Goal: Check status: Check status

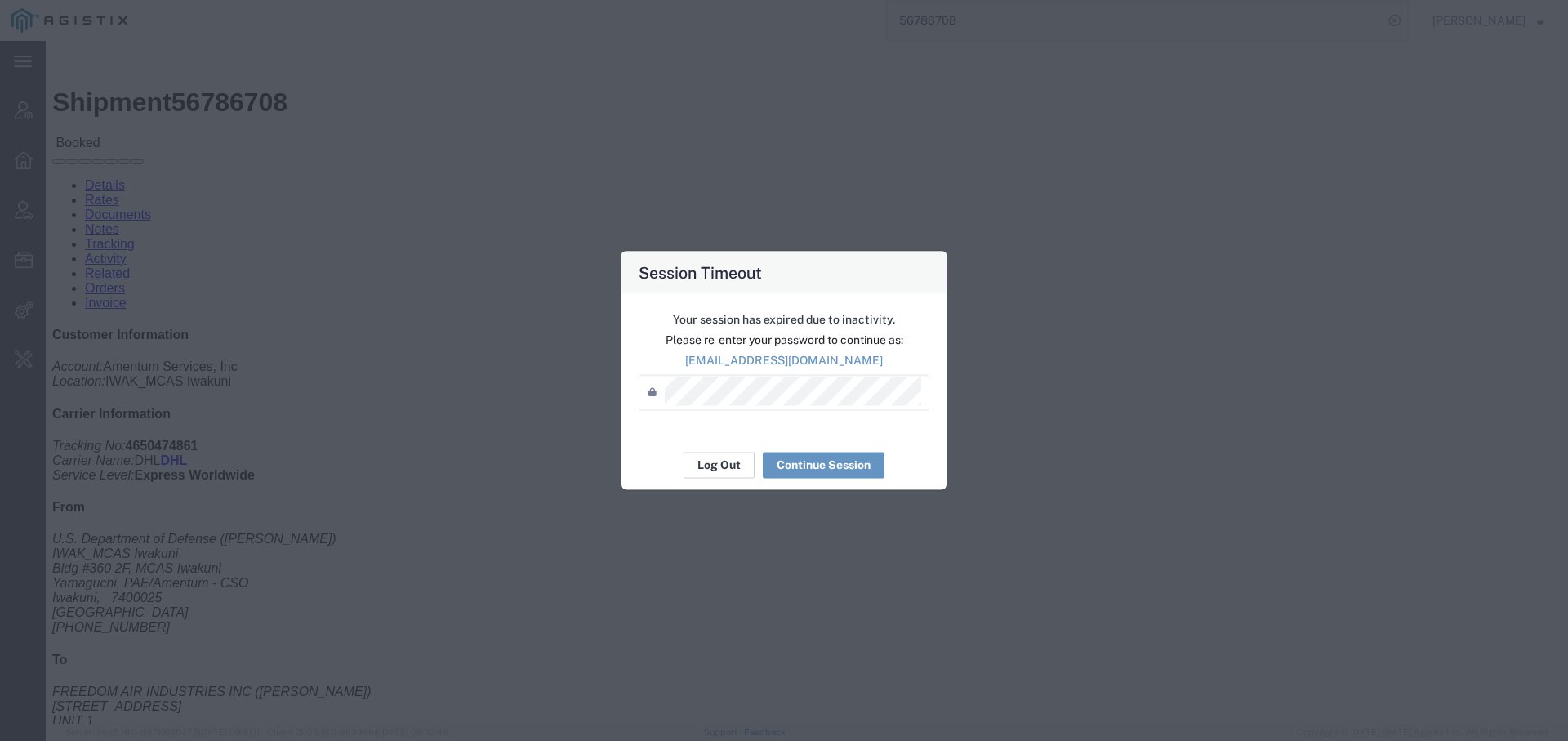
click at [719, 467] on button "Log Out" at bounding box center [719, 464] width 71 height 26
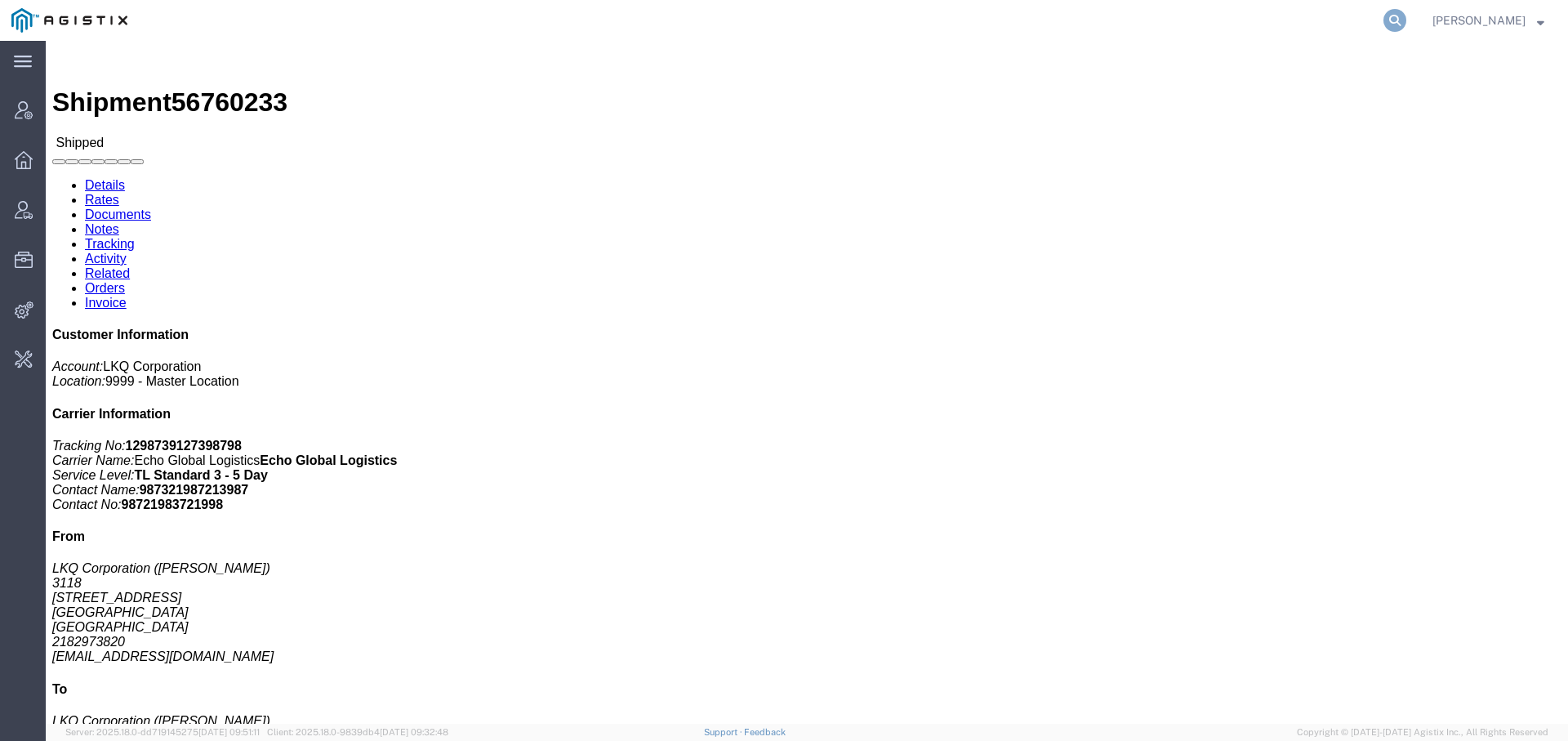
click at [1397, 14] on icon at bounding box center [1394, 20] width 23 height 23
type input "offline@buhb"
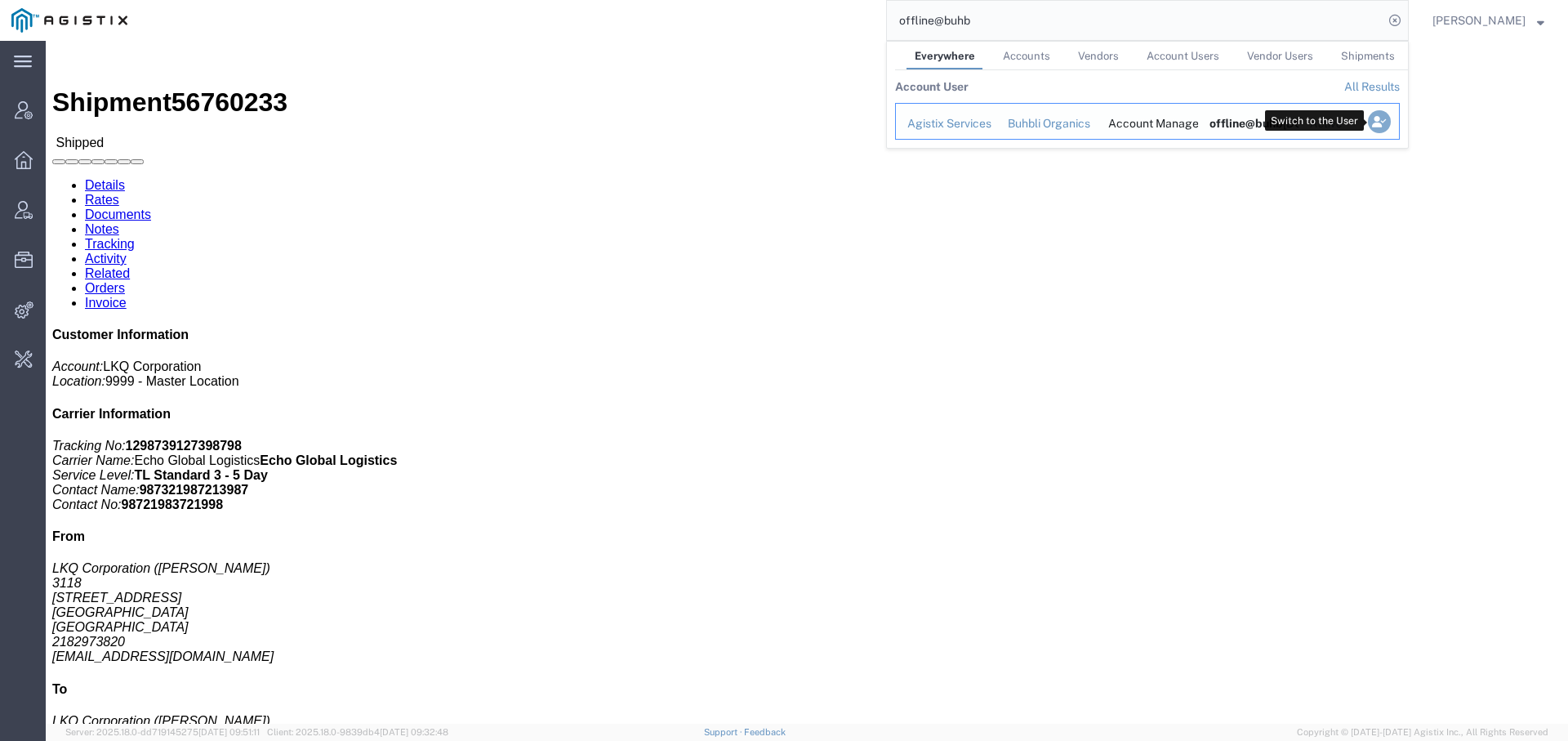
click at [1380, 122] on icon "Search Results" at bounding box center [1378, 121] width 23 height 23
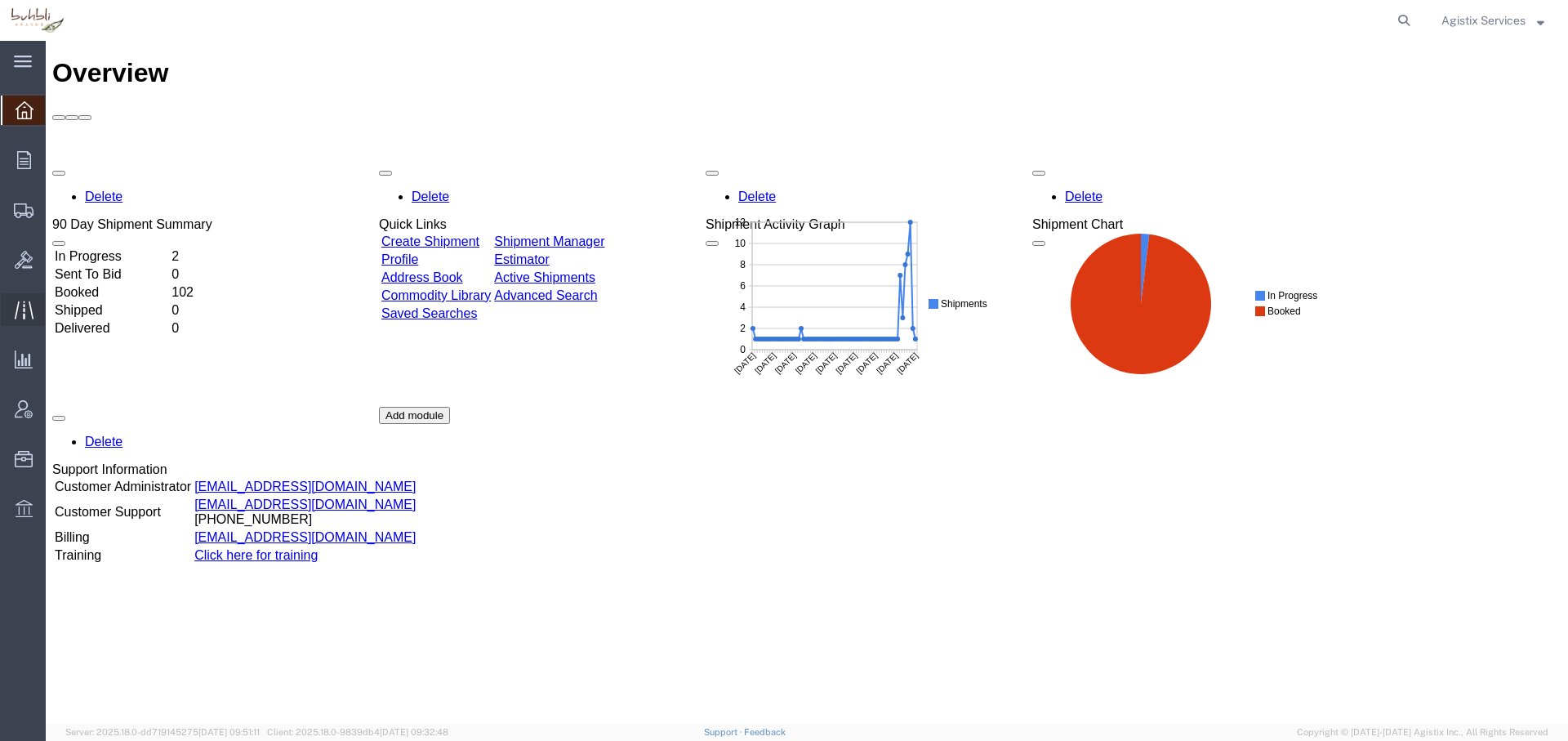
click at [28, 305] on icon at bounding box center [24, 310] width 19 height 19
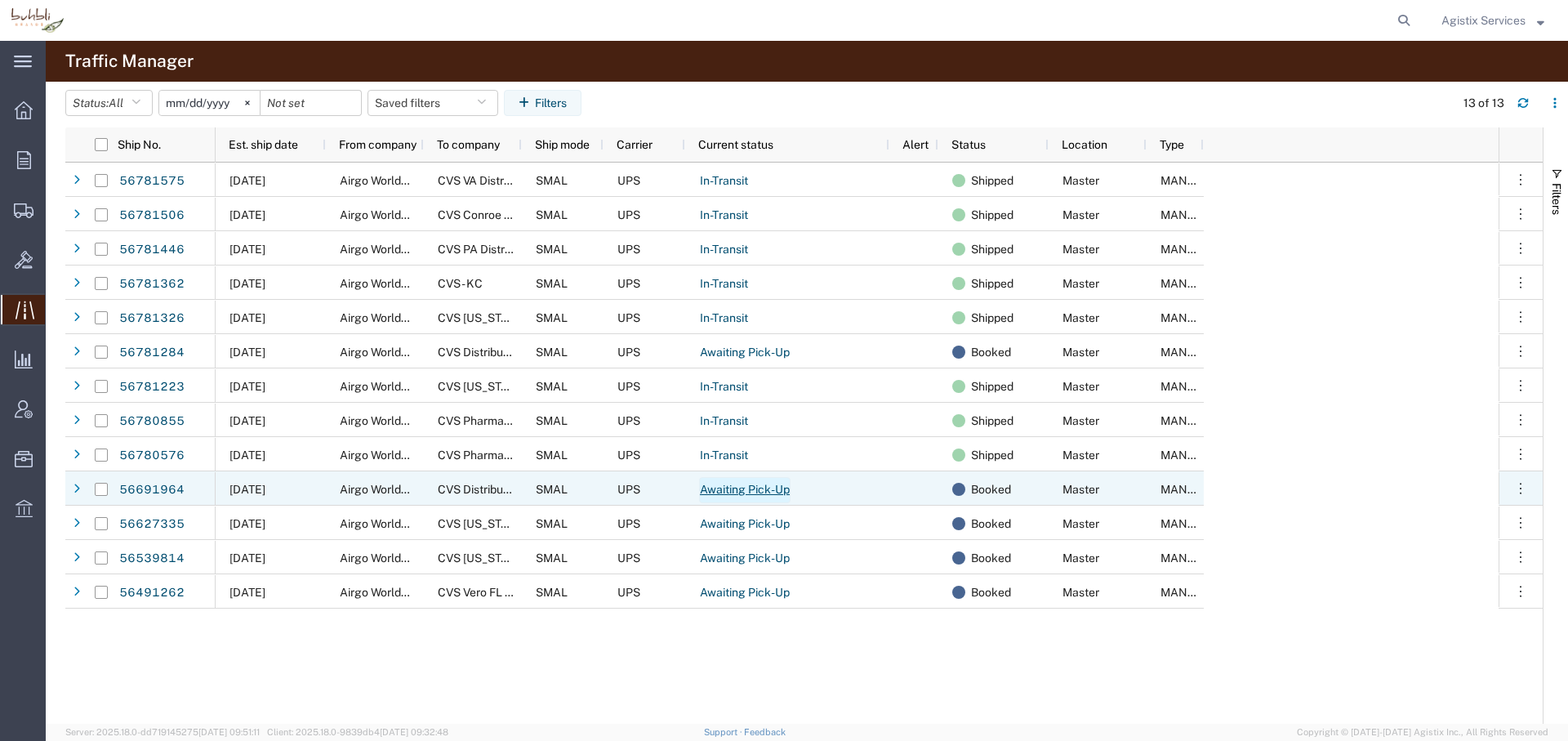
click at [763, 478] on link "Awaiting Pick-Up" at bounding box center [745, 489] width 91 height 26
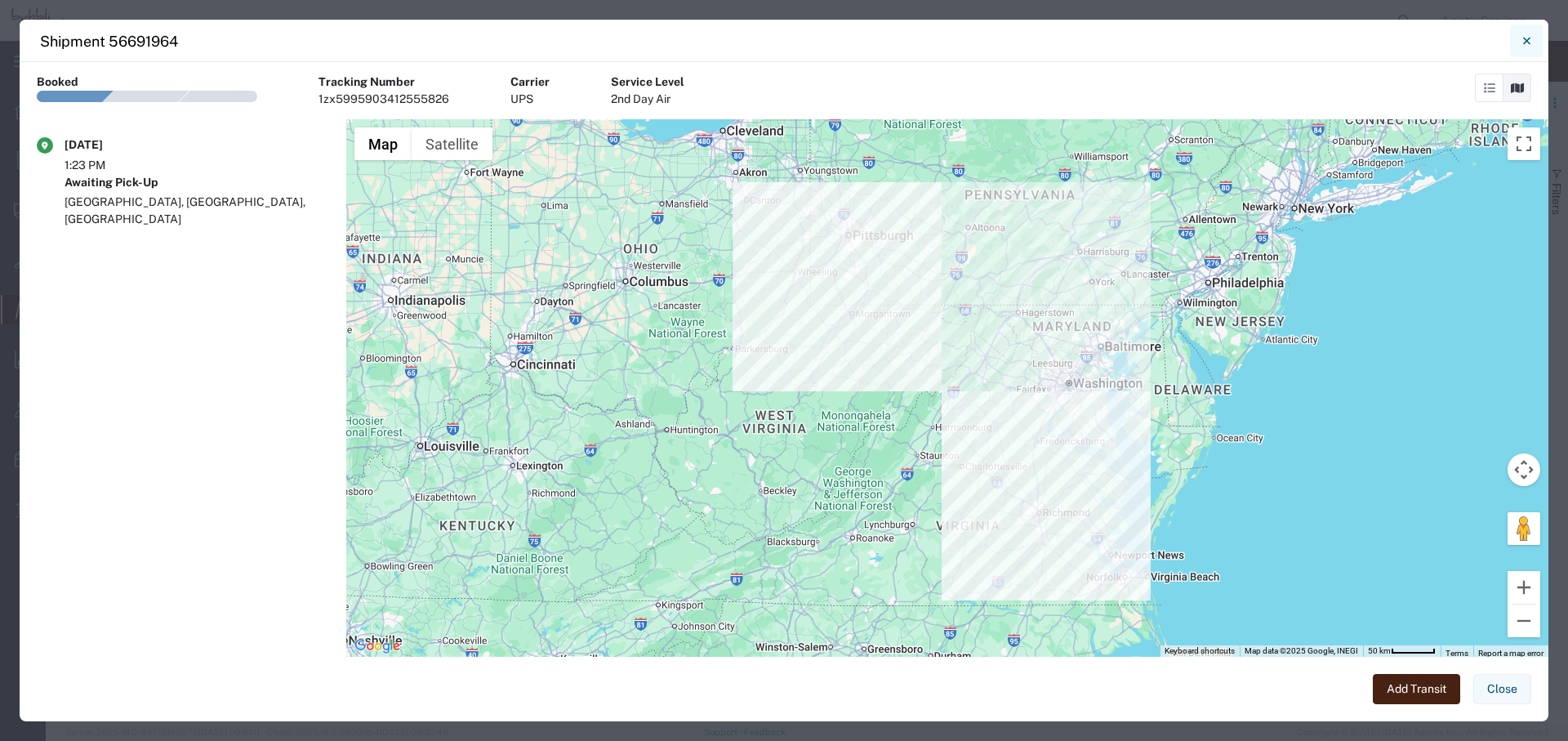
click at [1524, 41] on icon "Close" at bounding box center [1526, 40] width 8 height 8
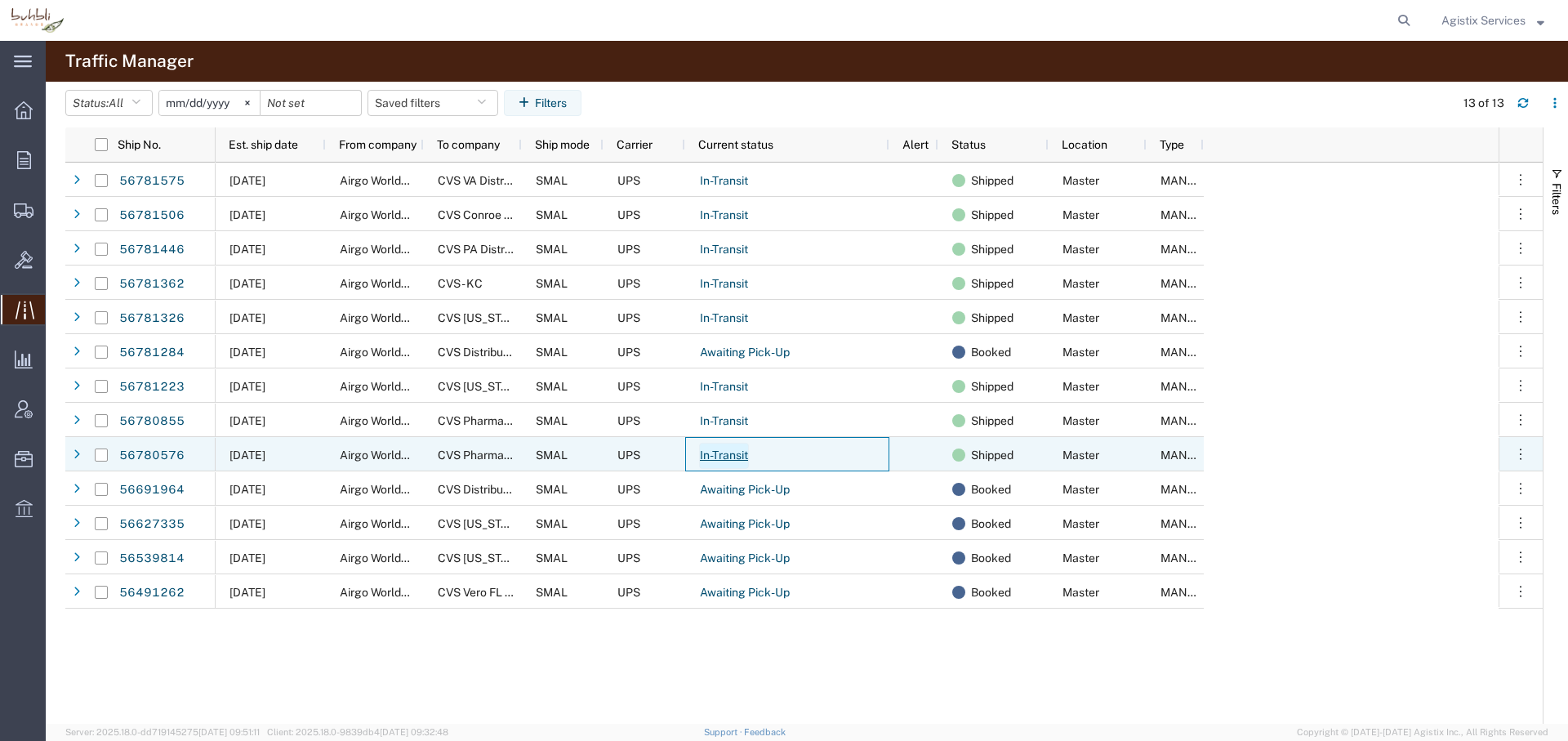
click at [743, 455] on link "In-Transit" at bounding box center [724, 456] width 50 height 26
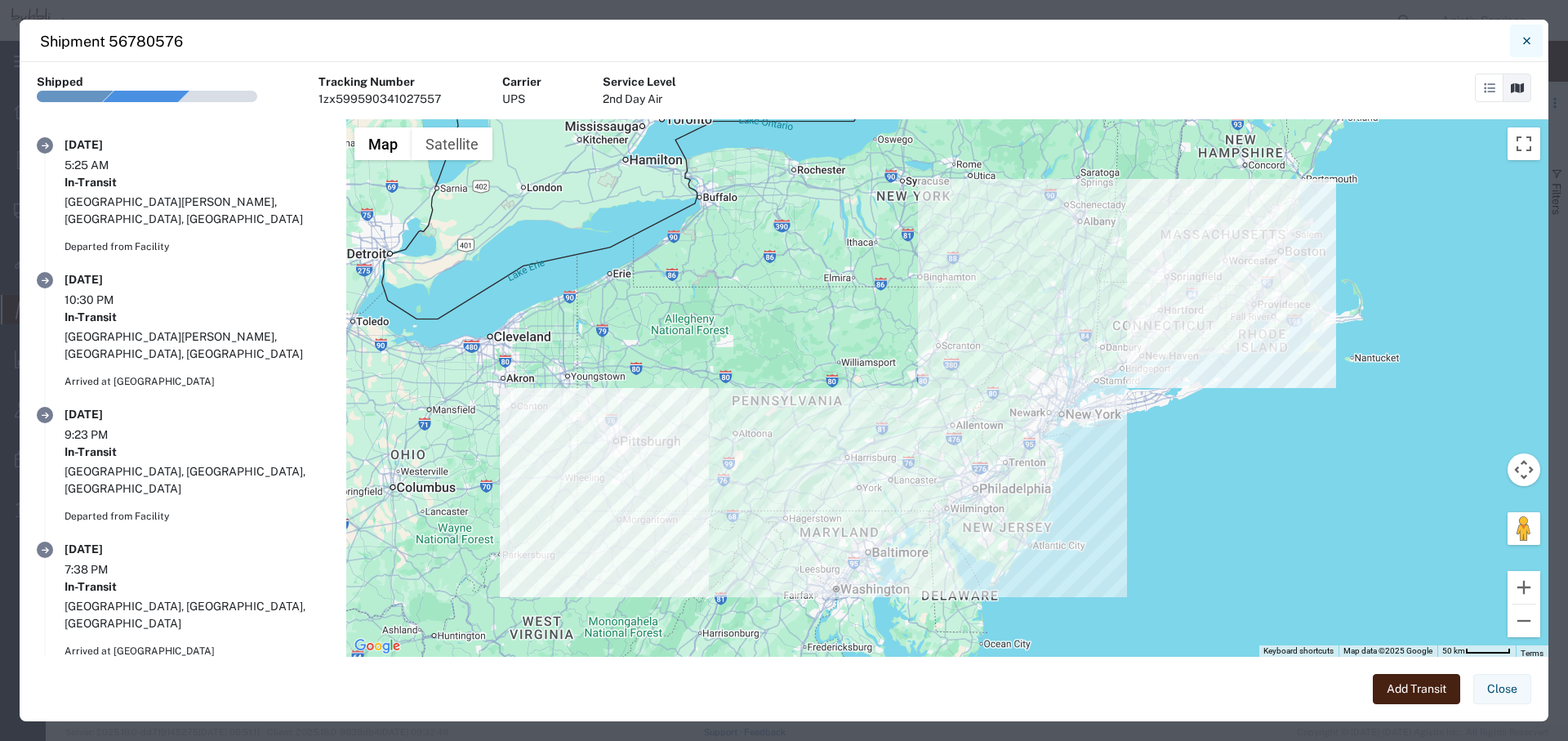
click at [1526, 35] on icon "Close" at bounding box center [1527, 41] width 8 height 19
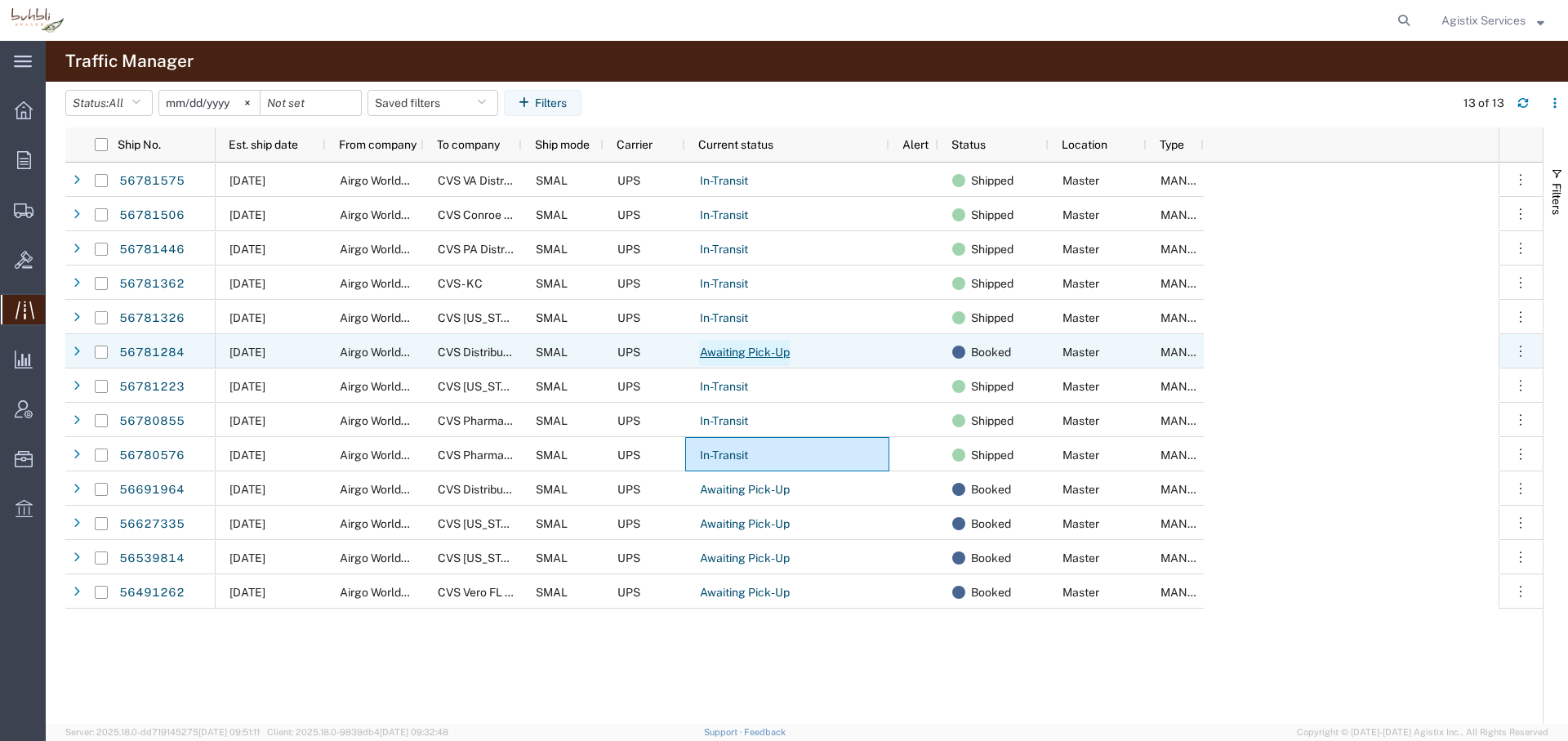
click at [705, 357] on link "Awaiting Pick-Up" at bounding box center [745, 352] width 91 height 26
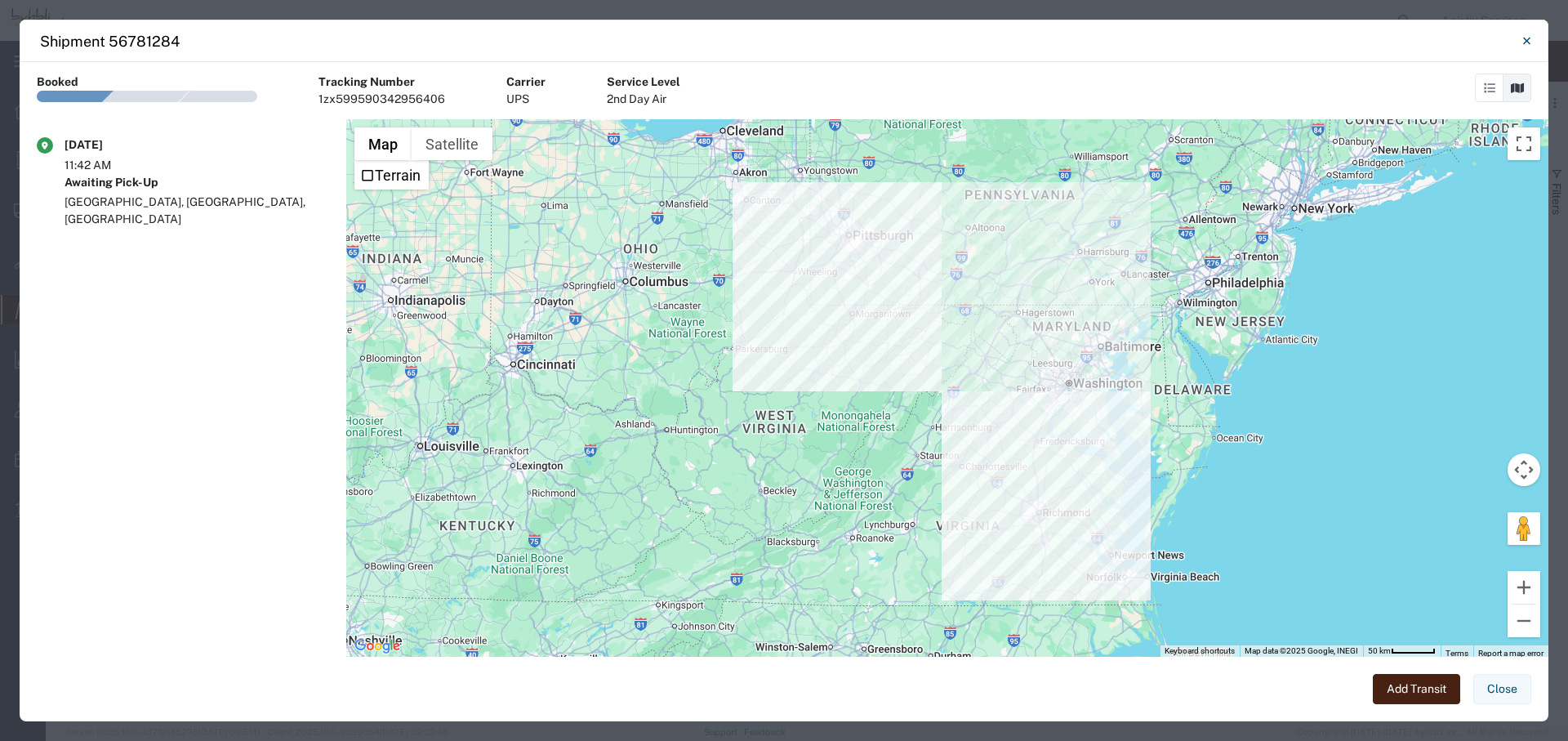
click at [391, 95] on div "1zx599590342956406" at bounding box center [381, 99] width 126 height 17
copy div "1zx599590342956406"
click at [1524, 30] on button "Close" at bounding box center [1526, 41] width 33 height 33
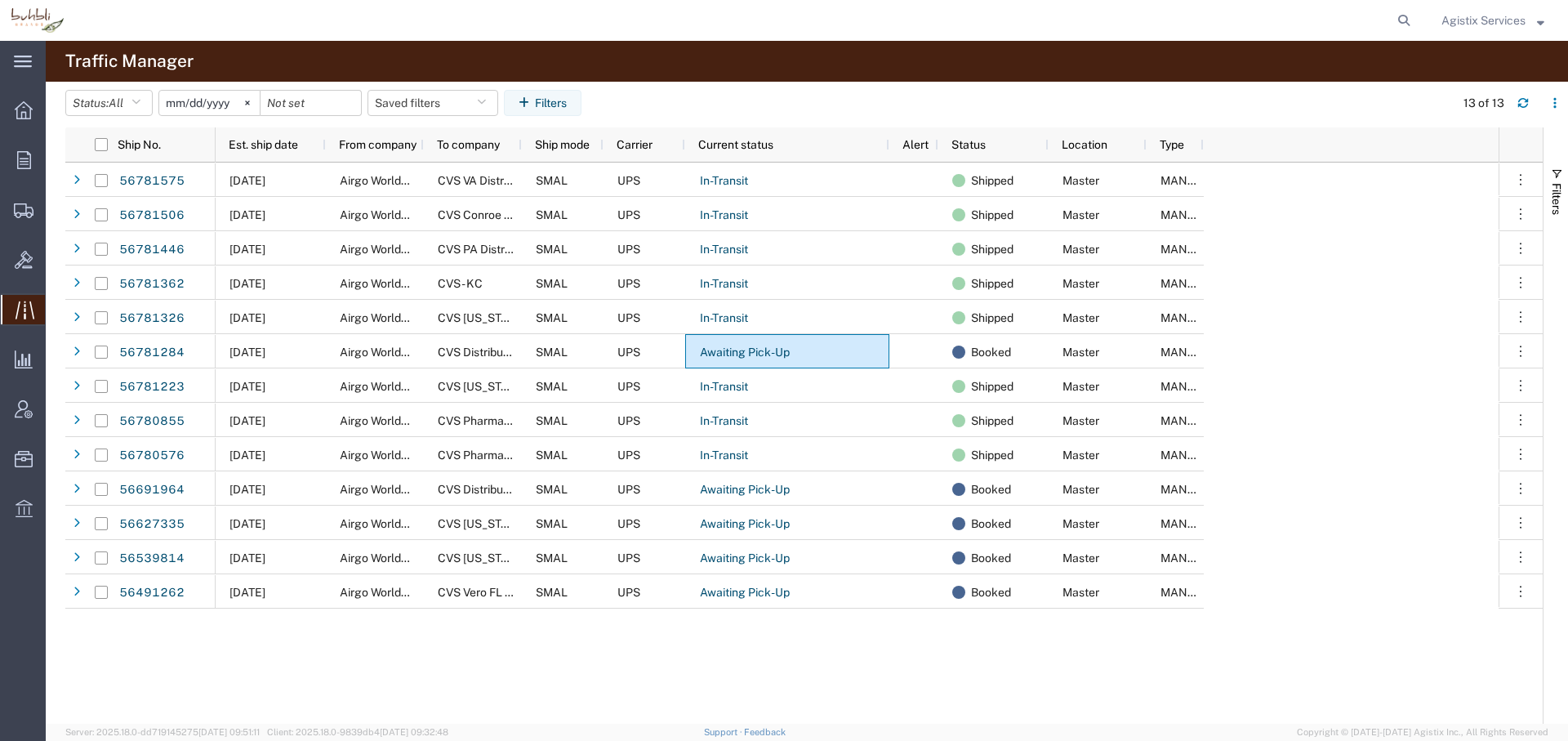
click at [202, 103] on input "2025-08-11" at bounding box center [209, 102] width 101 height 25
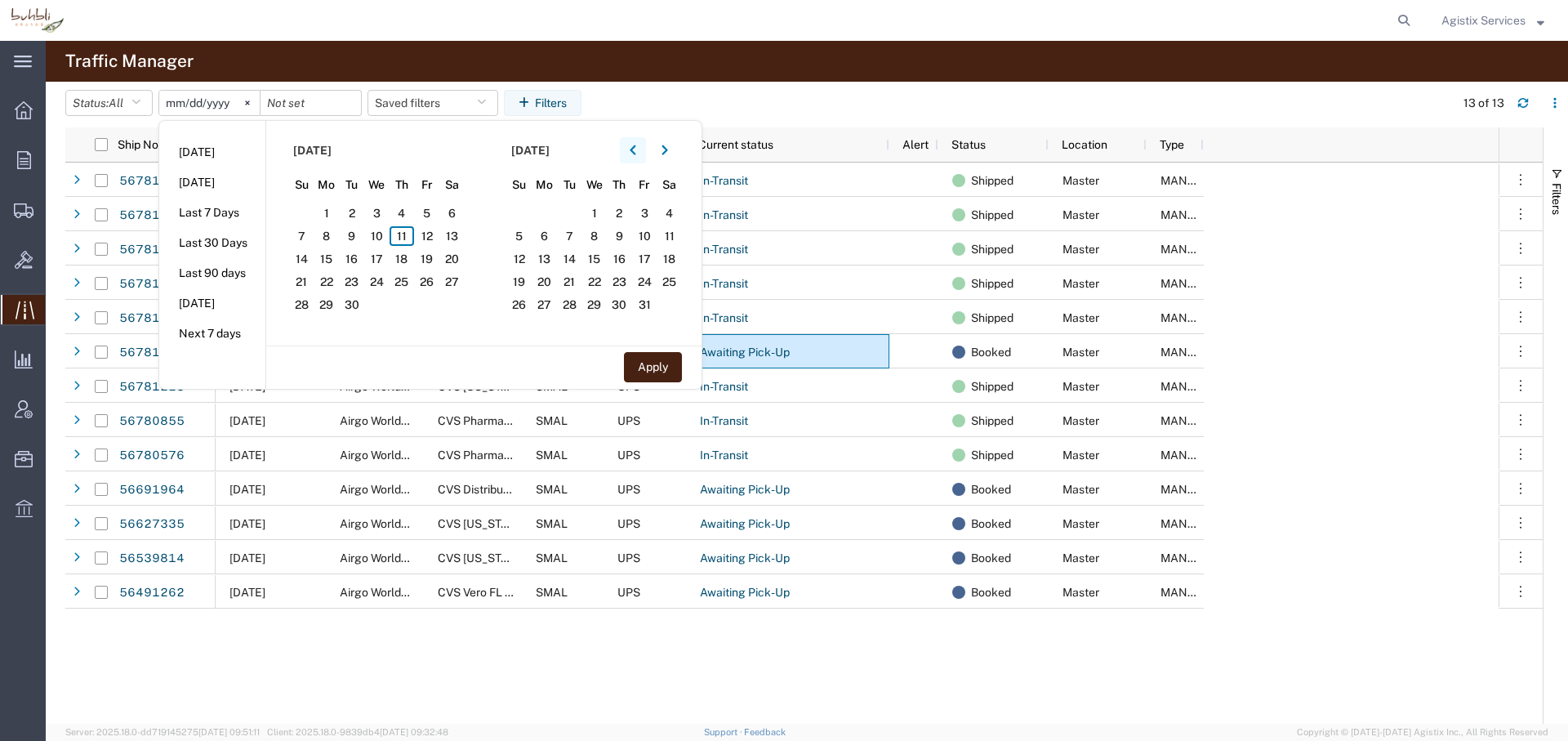
click at [633, 152] on icon "button" at bounding box center [633, 151] width 7 height 12
click at [428, 209] on span "1" at bounding box center [427, 213] width 25 height 19
click at [655, 362] on button "Apply" at bounding box center [653, 368] width 58 height 30
type input "2025-08-01"
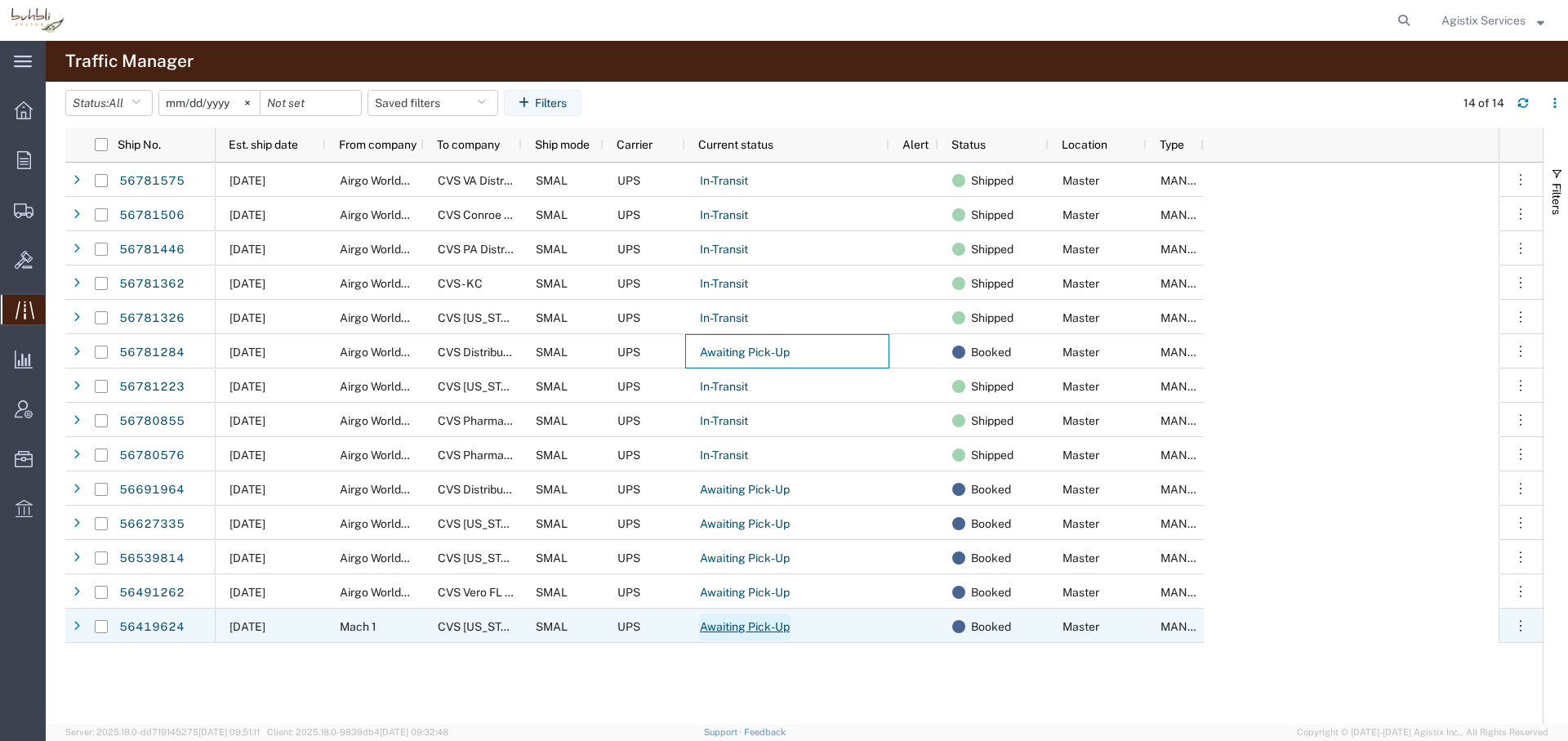
click at [737, 634] on link "Awaiting Pick-Up" at bounding box center [745, 627] width 91 height 26
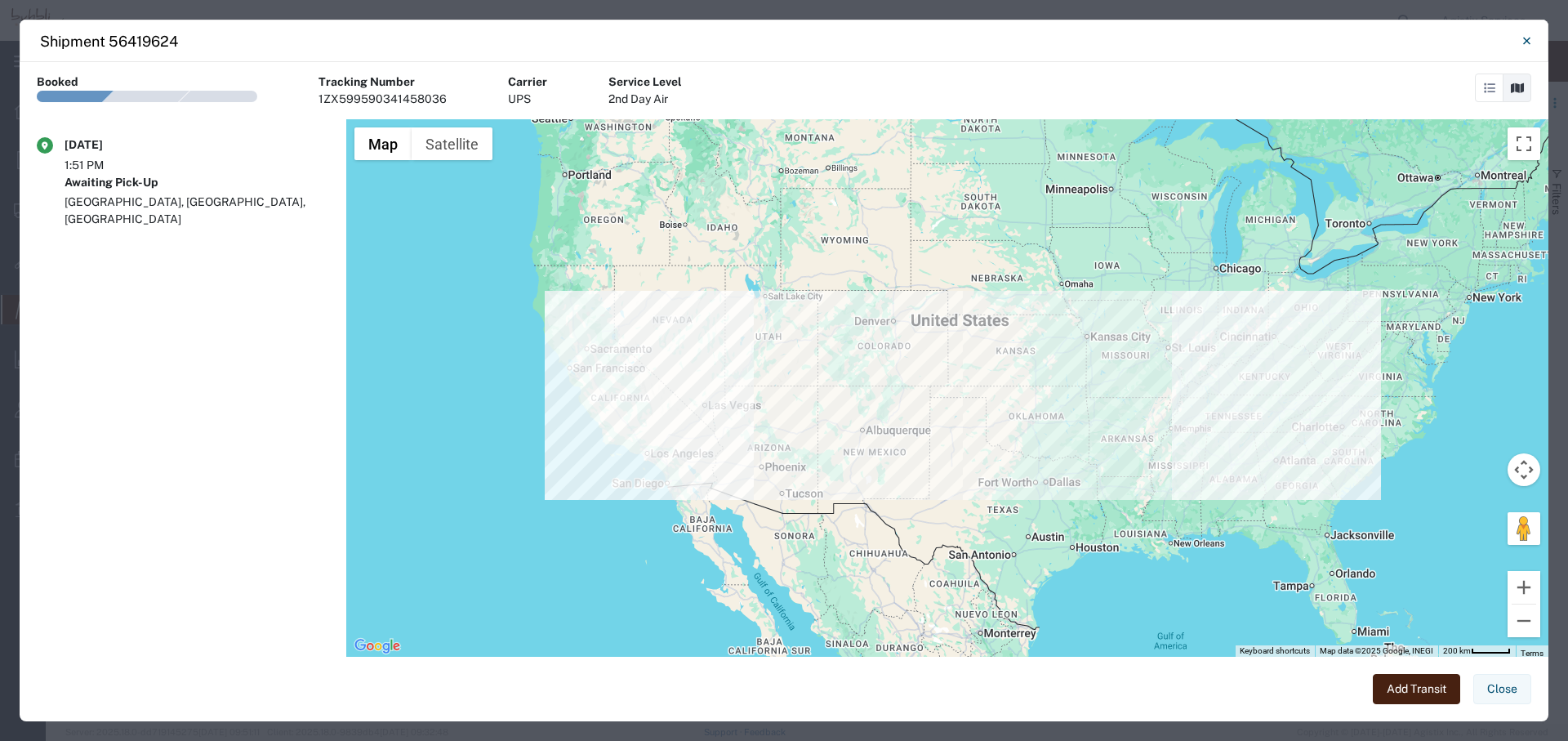
click at [382, 91] on div "1ZX599590341458036" at bounding box center [382, 99] width 128 height 17
copy div "1ZX599590341458036"
click at [1521, 35] on button "Close" at bounding box center [1526, 41] width 33 height 33
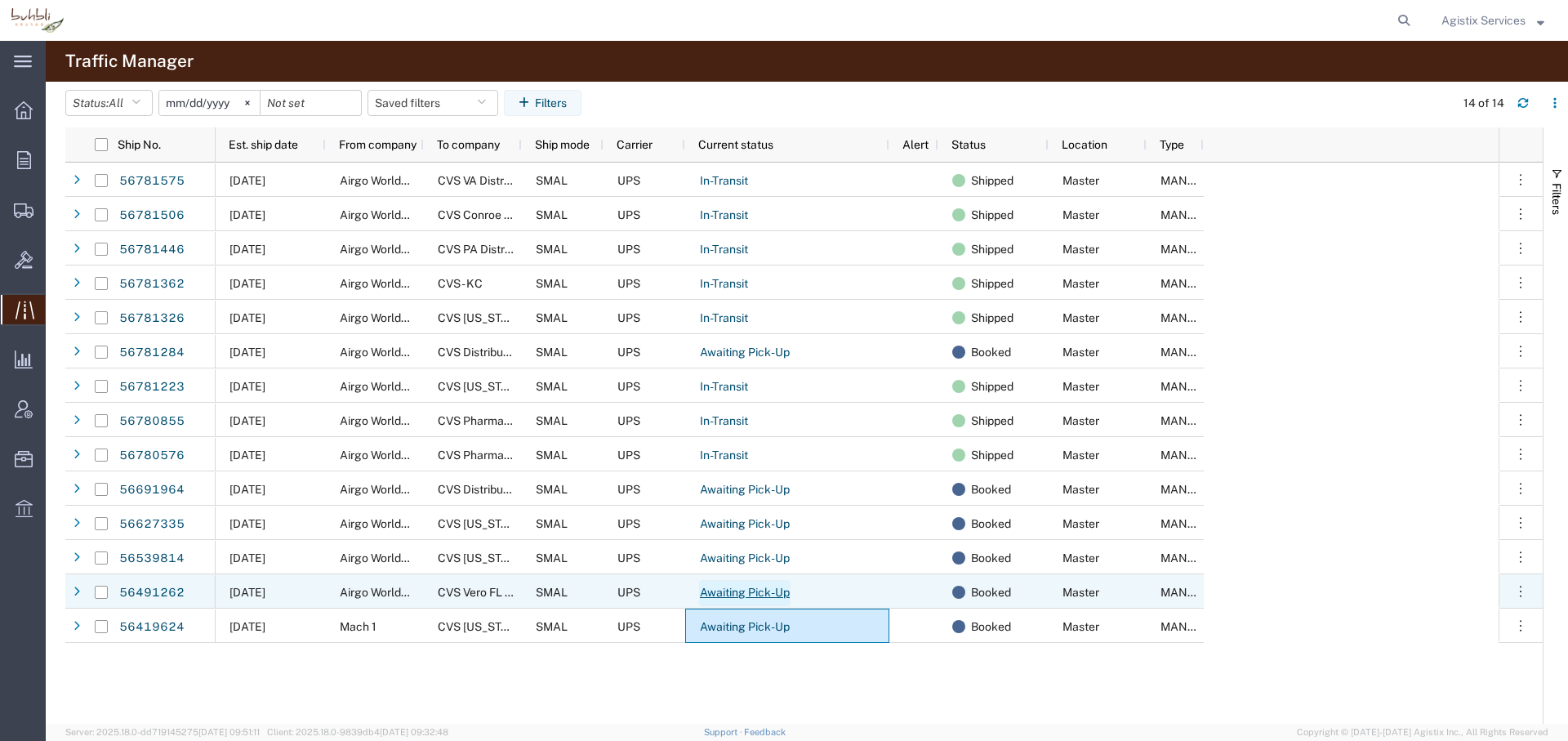
click at [750, 595] on link "Awaiting Pick-Up" at bounding box center [745, 593] width 91 height 26
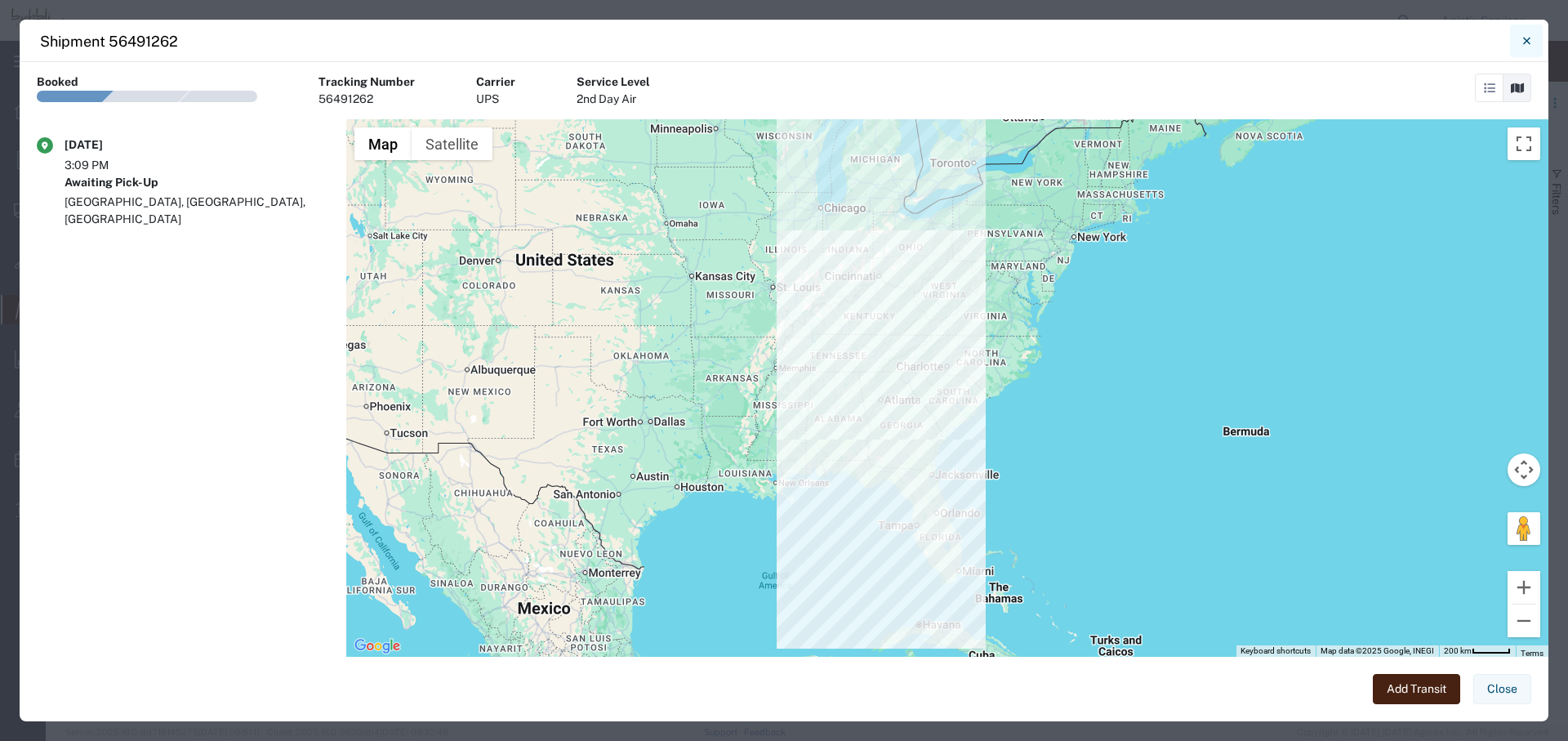
click at [1527, 37] on icon "Close" at bounding box center [1527, 41] width 8 height 19
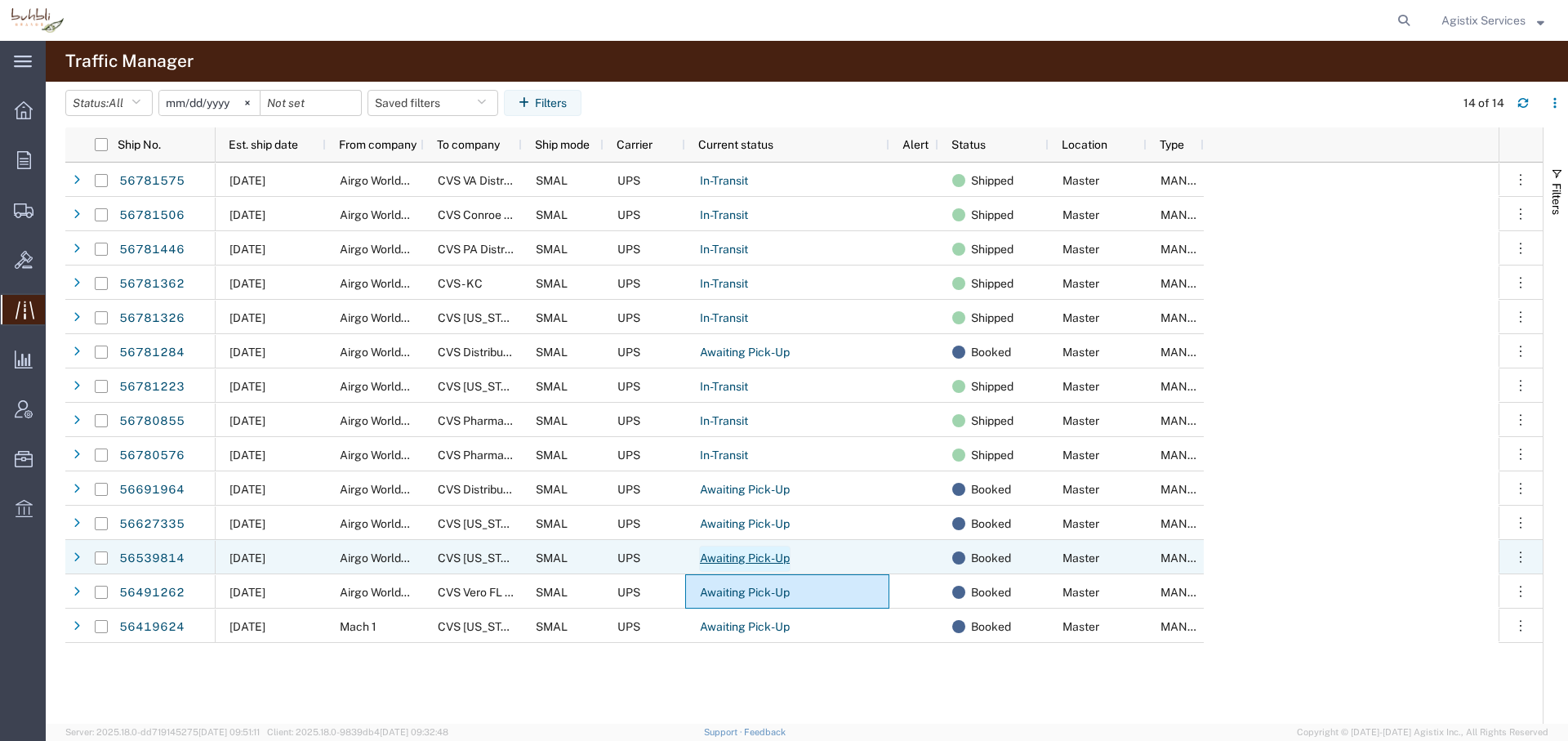
click at [752, 557] on link "Awaiting Pick-Up" at bounding box center [745, 558] width 91 height 26
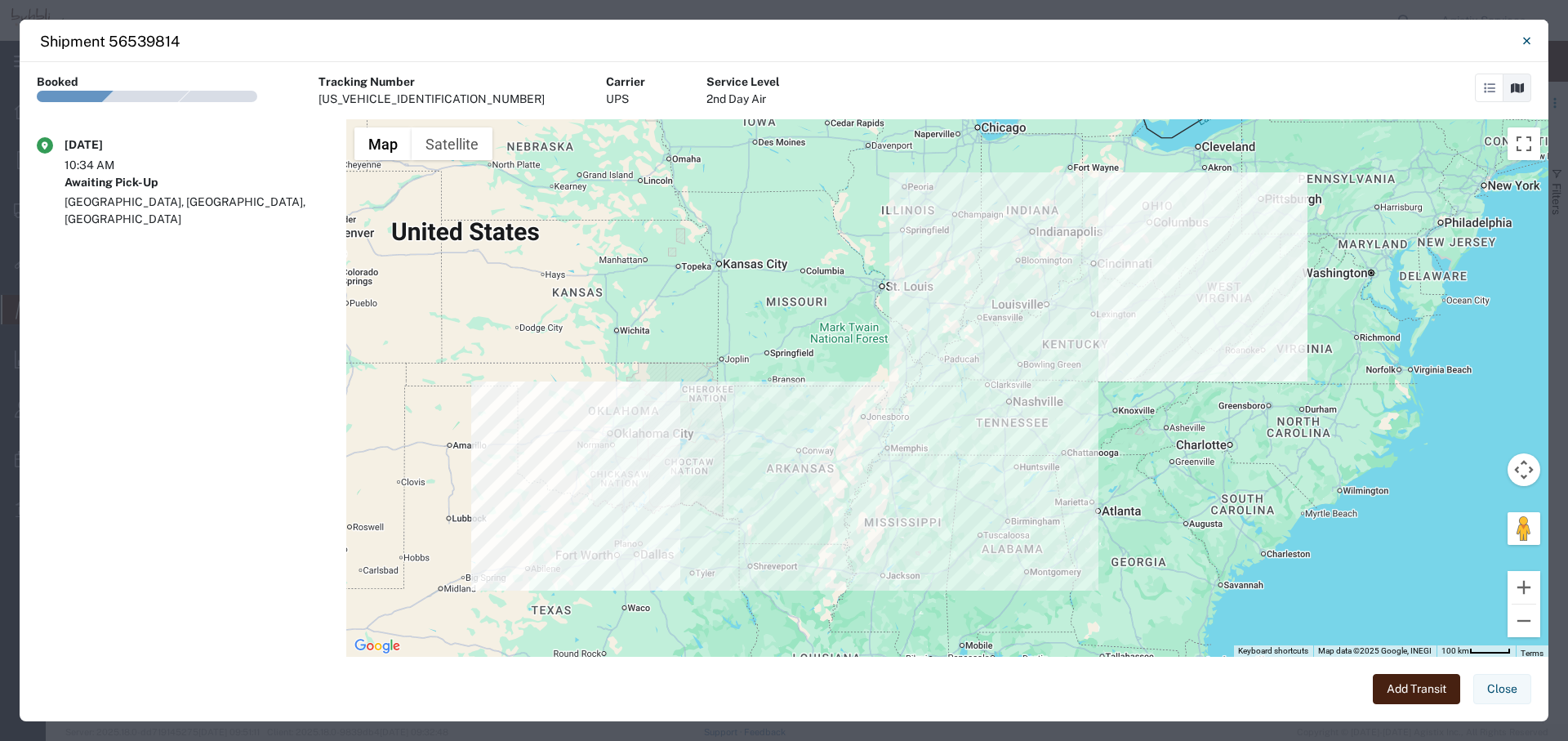
click at [342, 110] on div "Tracking Number 1ZX59959034615404 Carrier UPS Service Level 2nd Day Air" at bounding box center [549, 97] width 461 height 46
click at [346, 98] on div "1ZX59959034615404" at bounding box center [431, 99] width 226 height 17
copy div "1ZX59959034615404"
click at [1525, 44] on icon "Close" at bounding box center [1527, 41] width 8 height 19
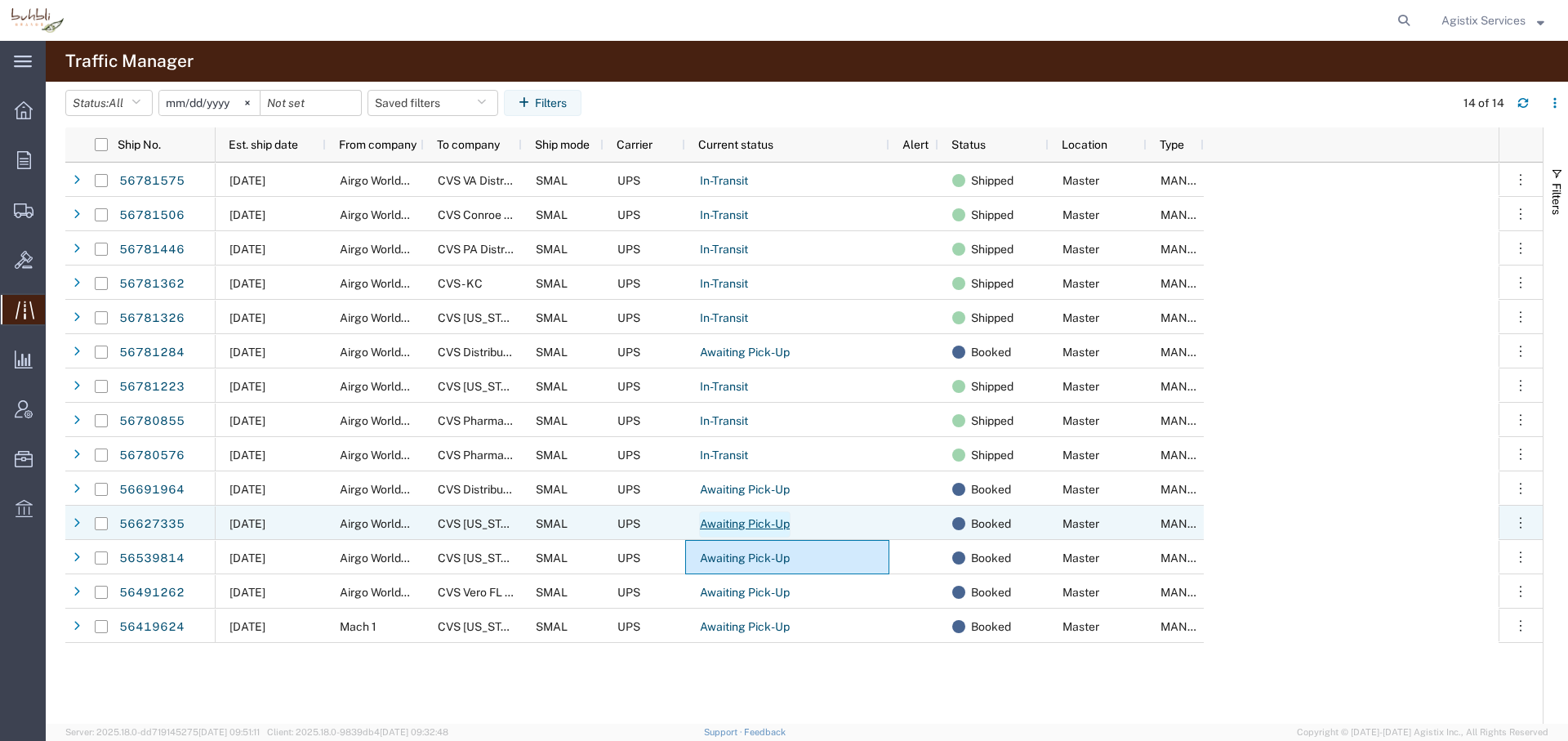
click at [723, 528] on link "Awaiting Pick-Up" at bounding box center [745, 524] width 91 height 26
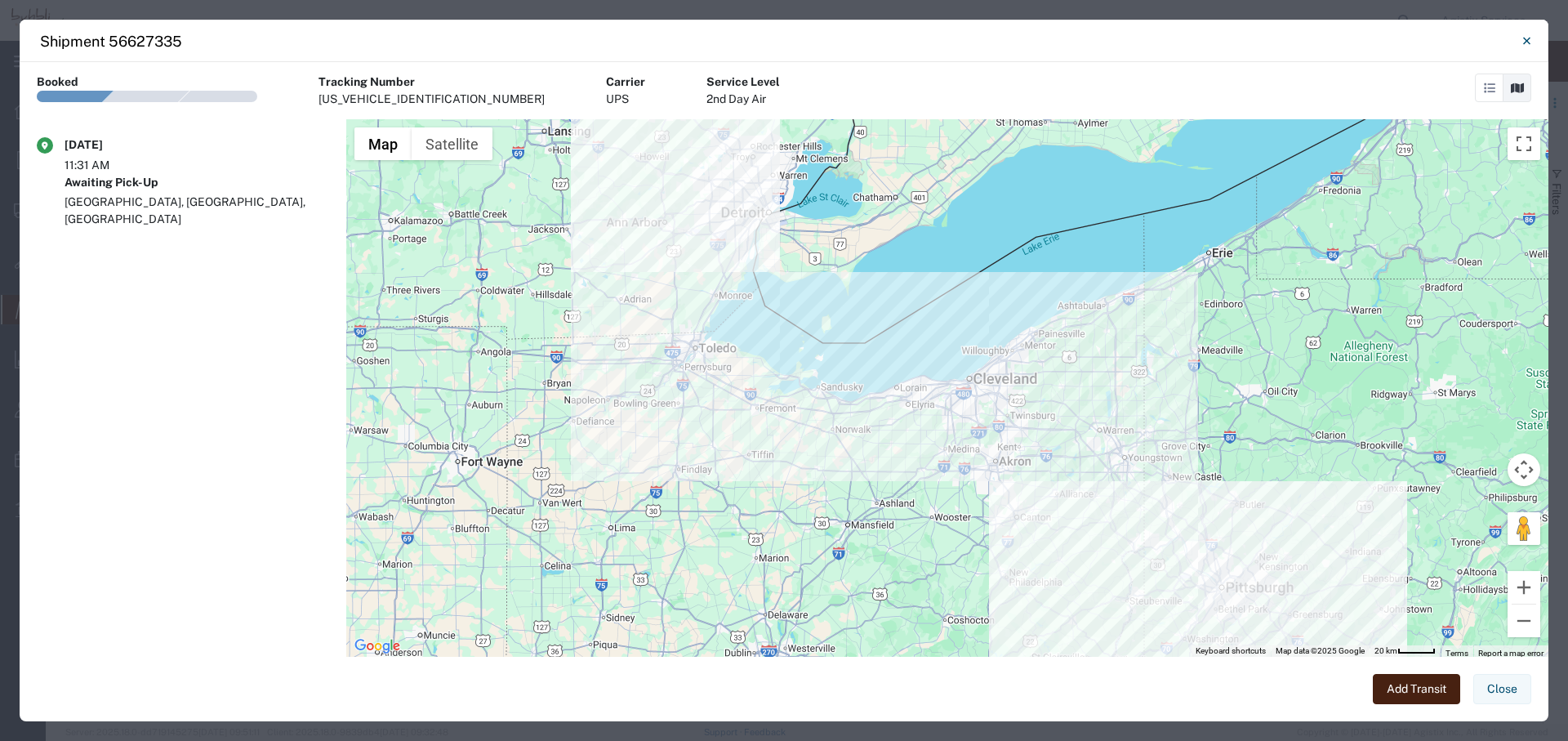
click at [393, 93] on div "1ZX59959034209510" at bounding box center [431, 99] width 226 height 17
copy div "1ZX59959034209510"
